Goal: Transaction & Acquisition: Purchase product/service

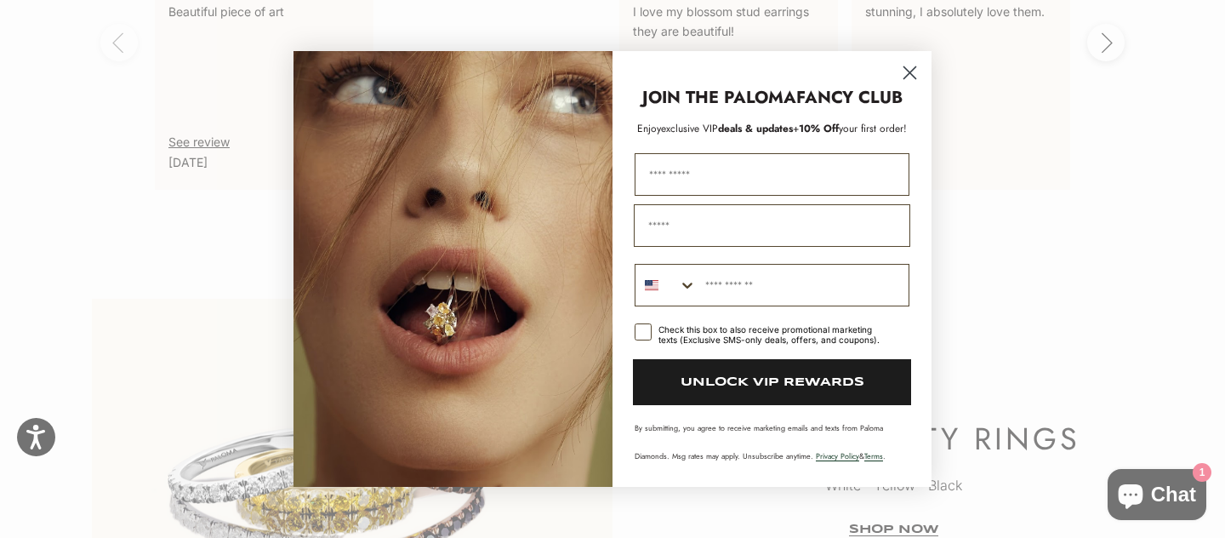
scroll to position [3721, 0]
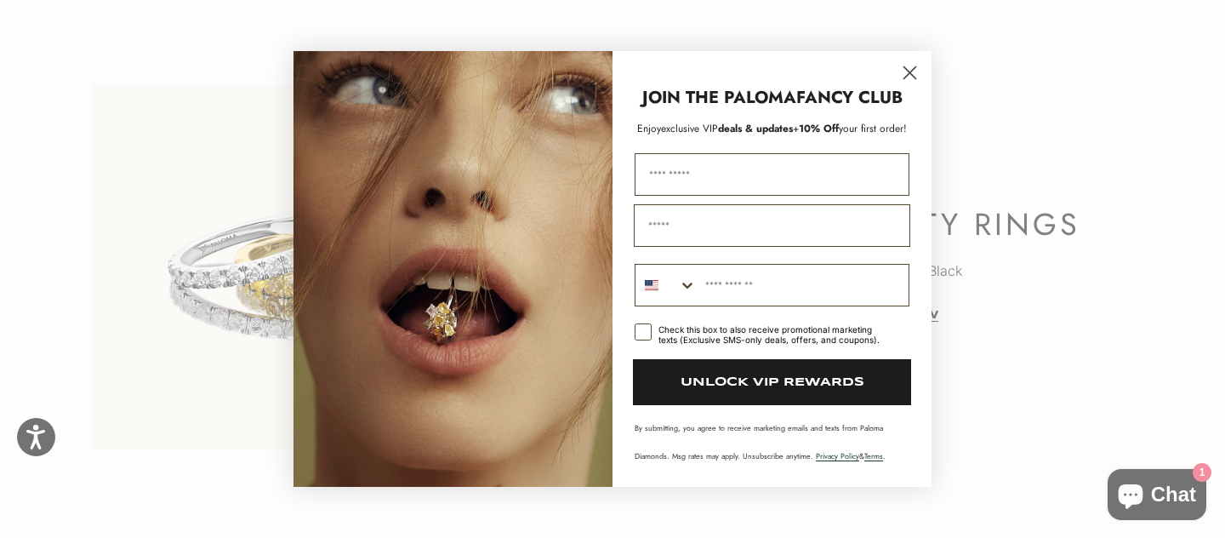
click at [906, 70] on icon "Close dialog" at bounding box center [910, 73] width 12 height 12
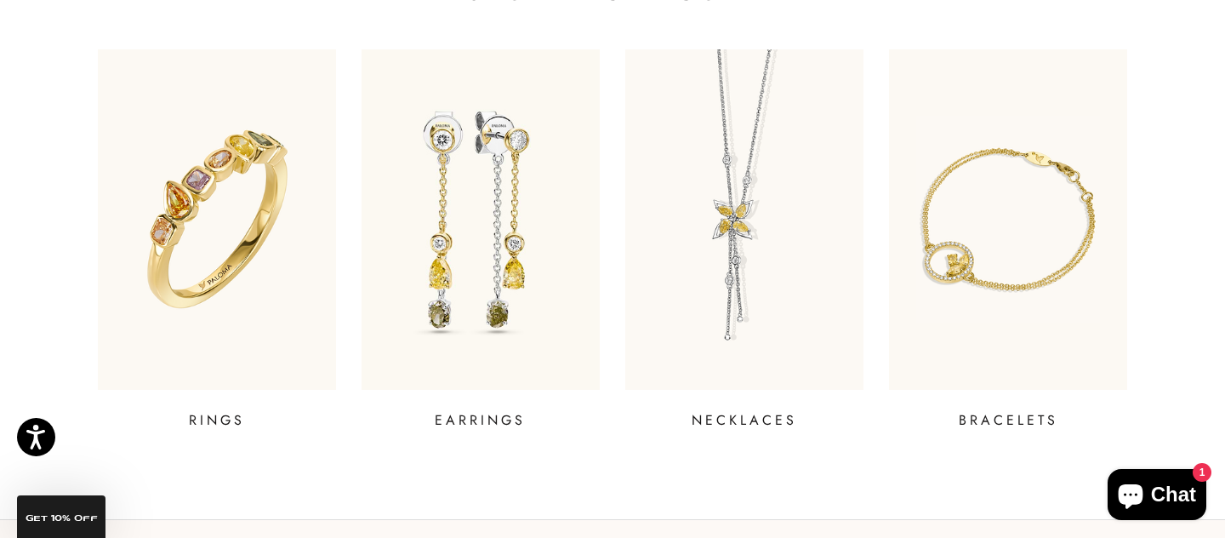
scroll to position [0, 0]
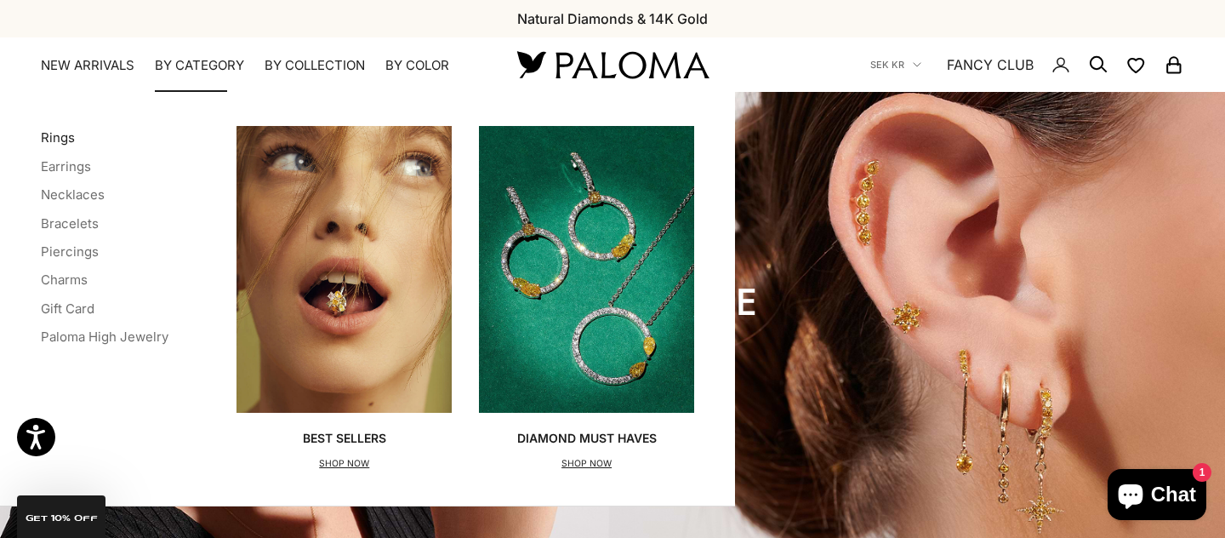
click at [55, 139] on link "Rings" at bounding box center [58, 137] width 34 height 16
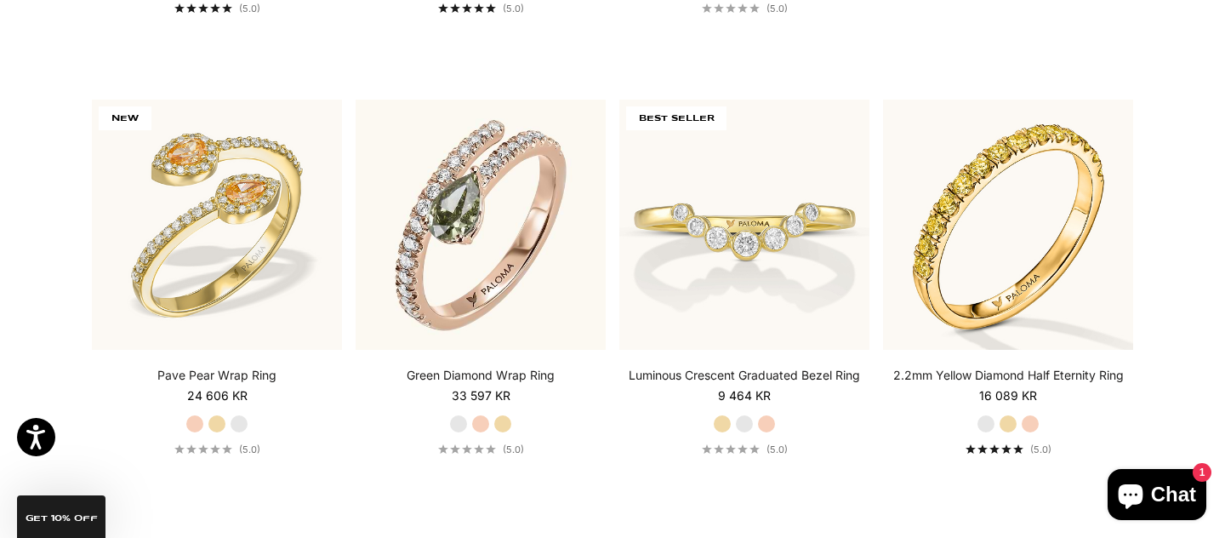
scroll to position [846, 0]
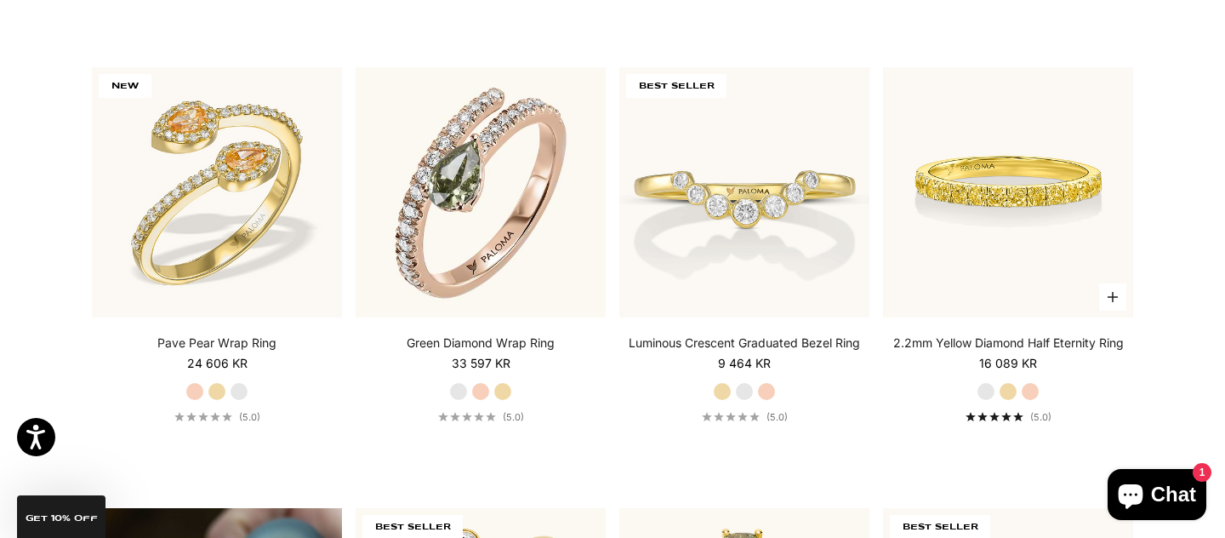
click at [936, 173] on img at bounding box center [1008, 192] width 250 height 250
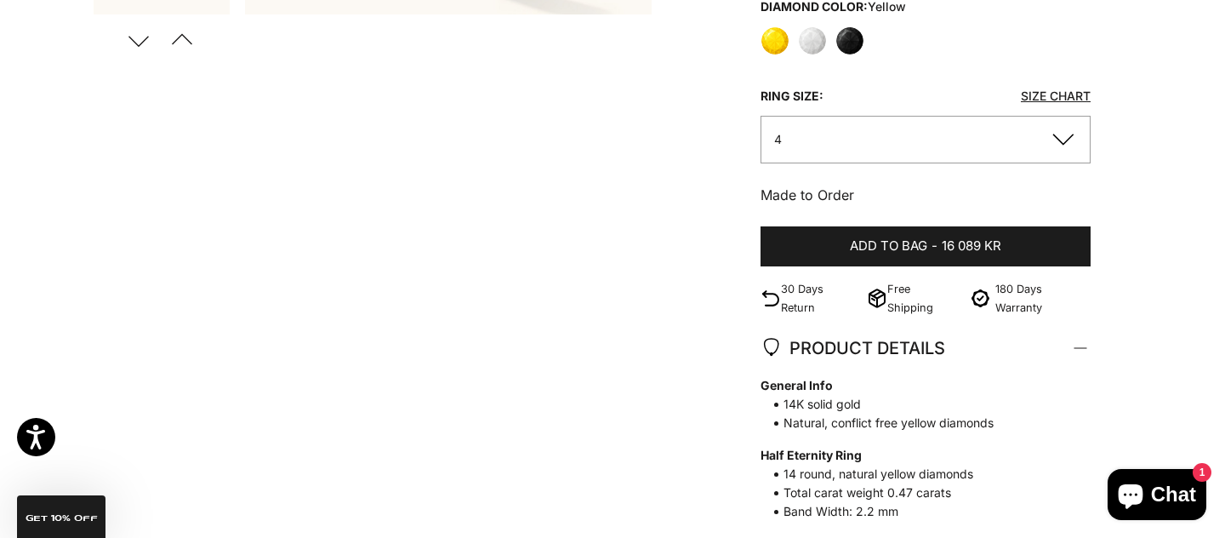
scroll to position [658, 0]
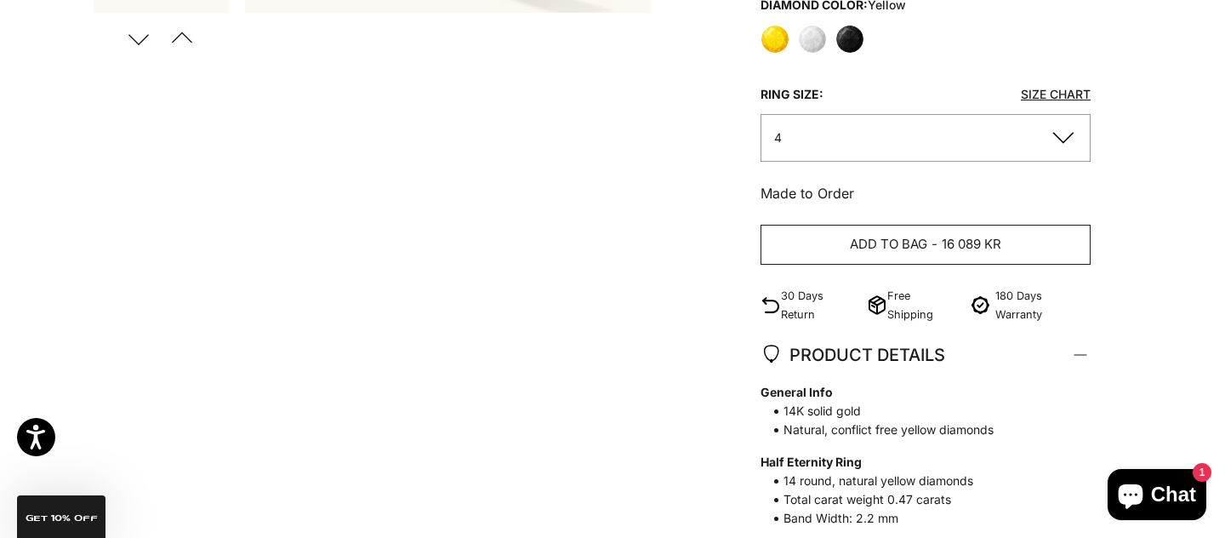
click at [968, 232] on button "Add to bag - 16 089 kr" at bounding box center [925, 245] width 330 height 41
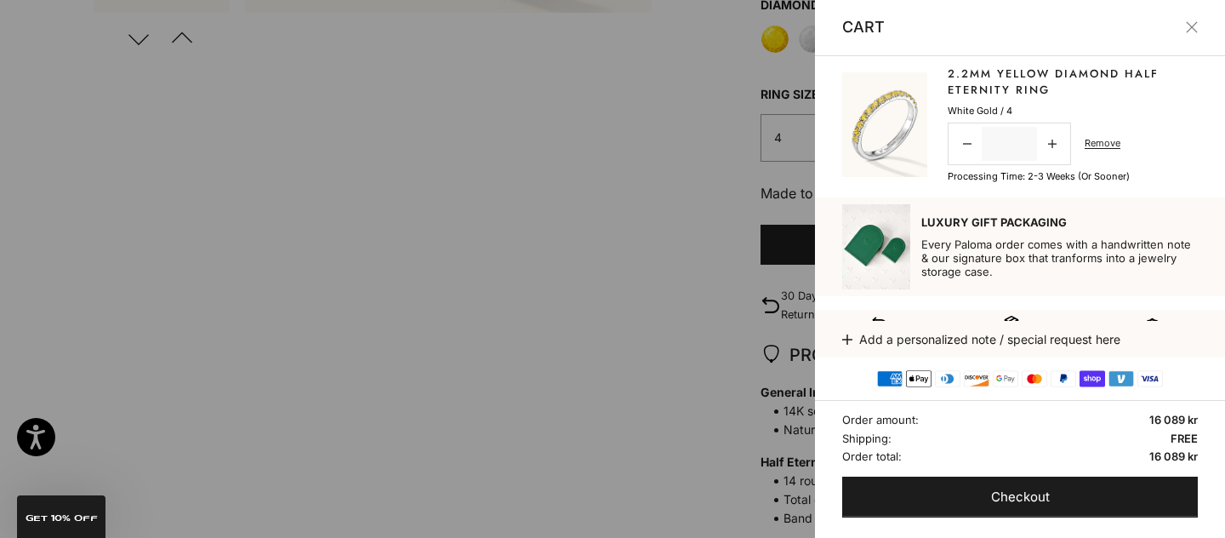
scroll to position [6, 0]
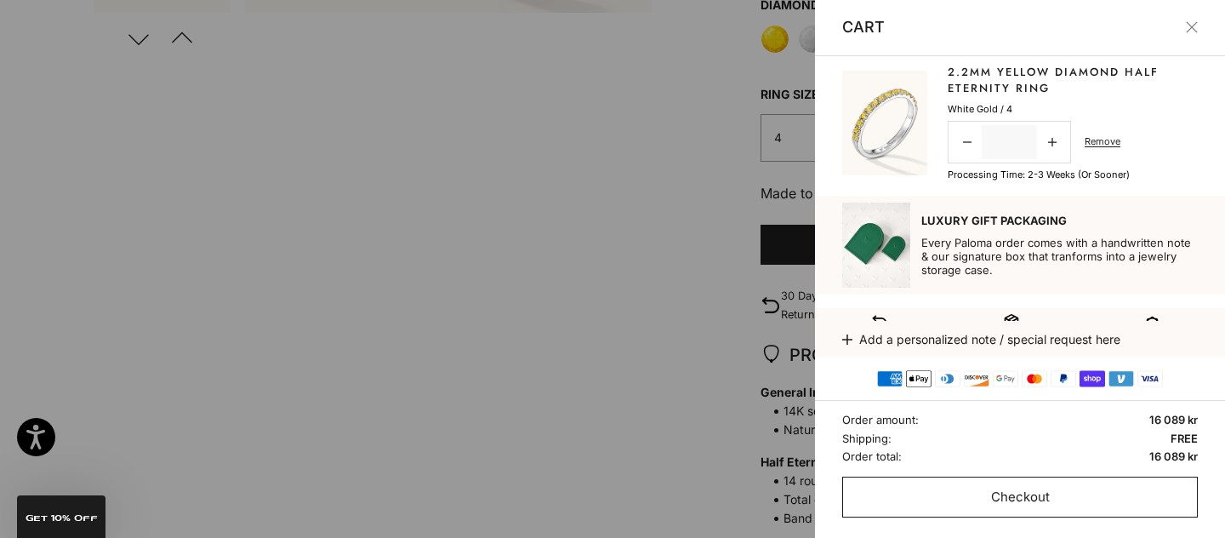
click at [1031, 495] on span "Checkout" at bounding box center [1020, 496] width 59 height 21
